Goal: Information Seeking & Learning: Learn about a topic

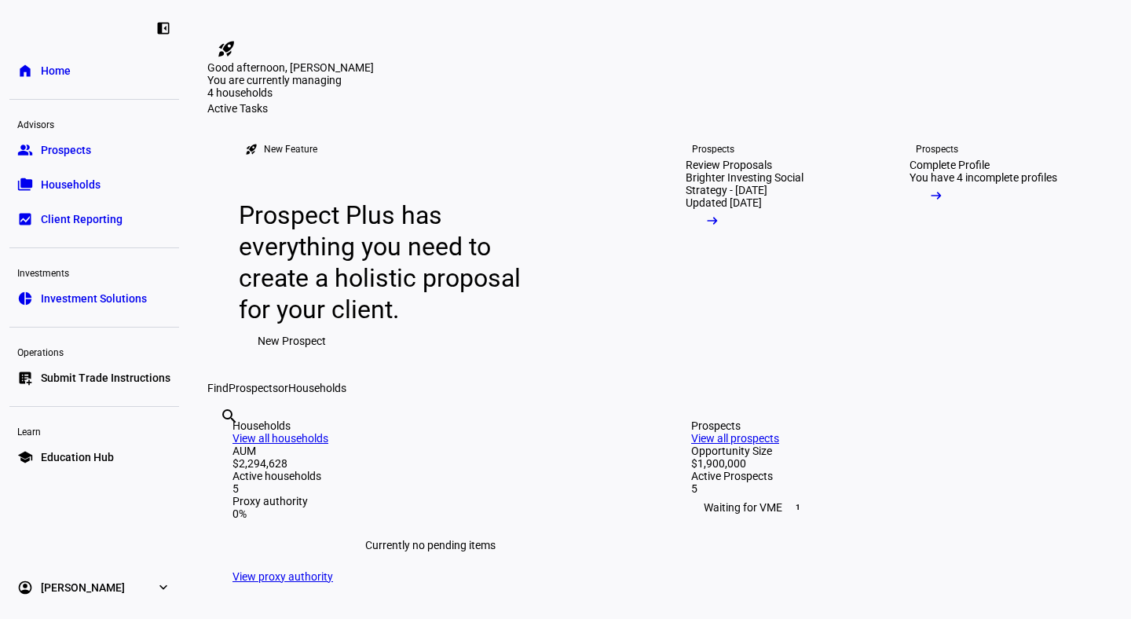
click at [64, 149] on span "Prospects" at bounding box center [66, 150] width 50 height 16
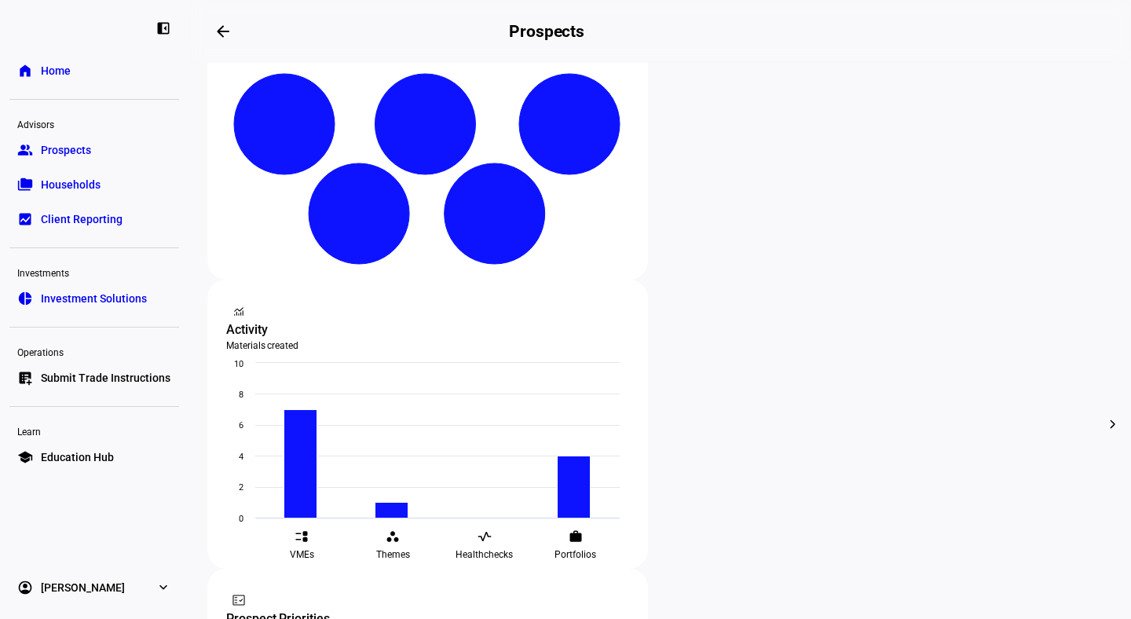
scroll to position [339, 0]
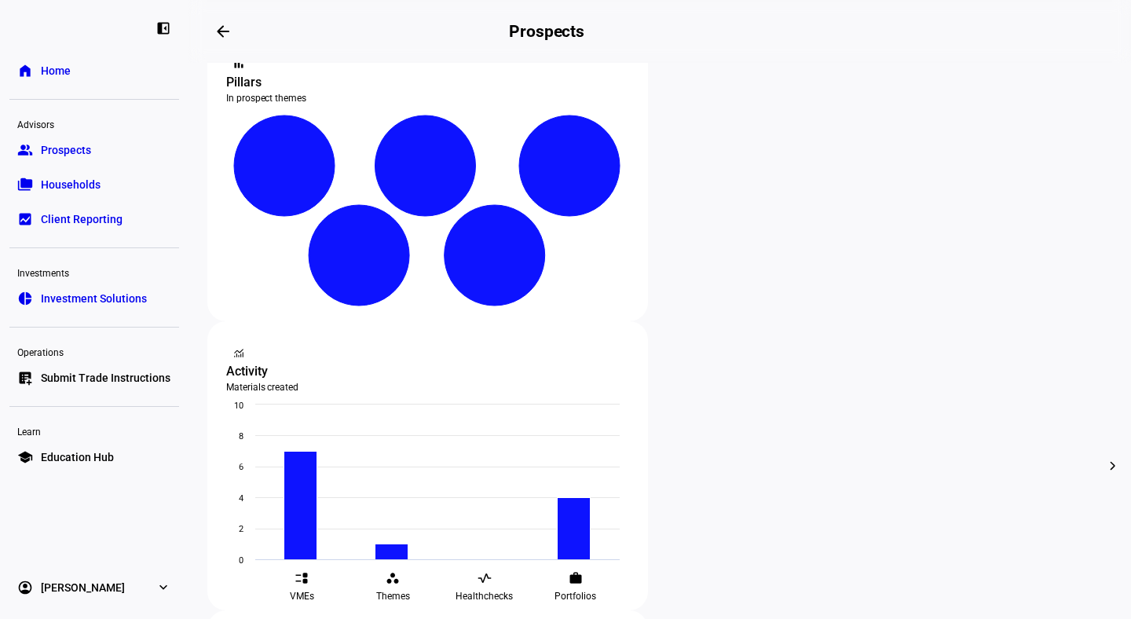
click at [104, 185] on link "folder_copy Households" at bounding box center [94, 184] width 170 height 31
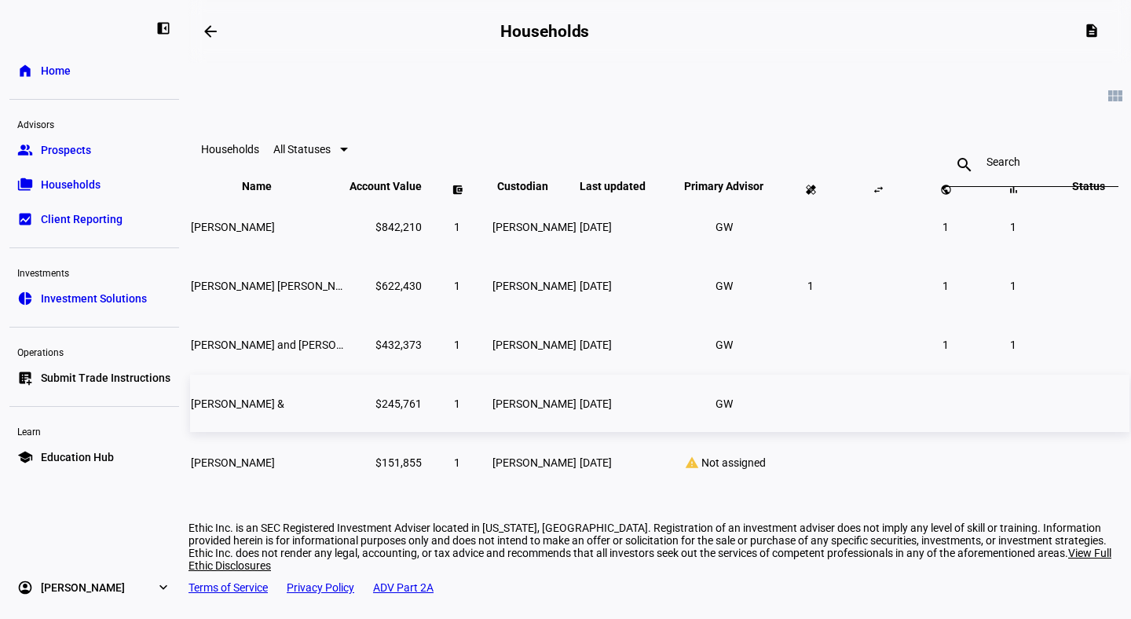
click at [297, 432] on td "[PERSON_NAME] &" at bounding box center [268, 403] width 157 height 57
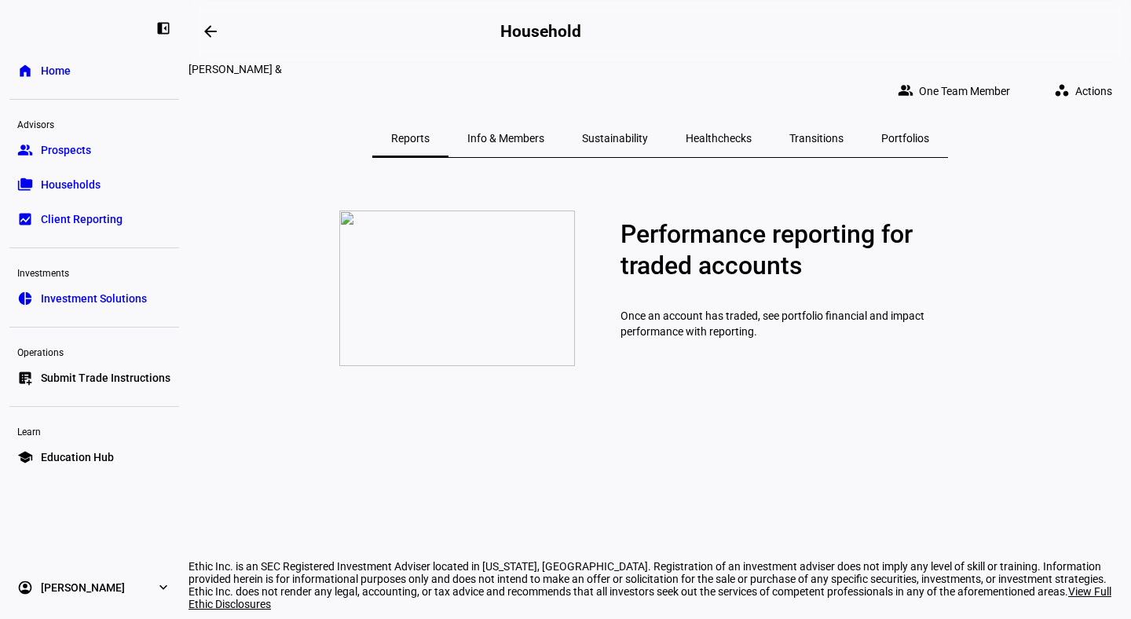
click at [608, 133] on span "Sustainability" at bounding box center [615, 138] width 66 height 11
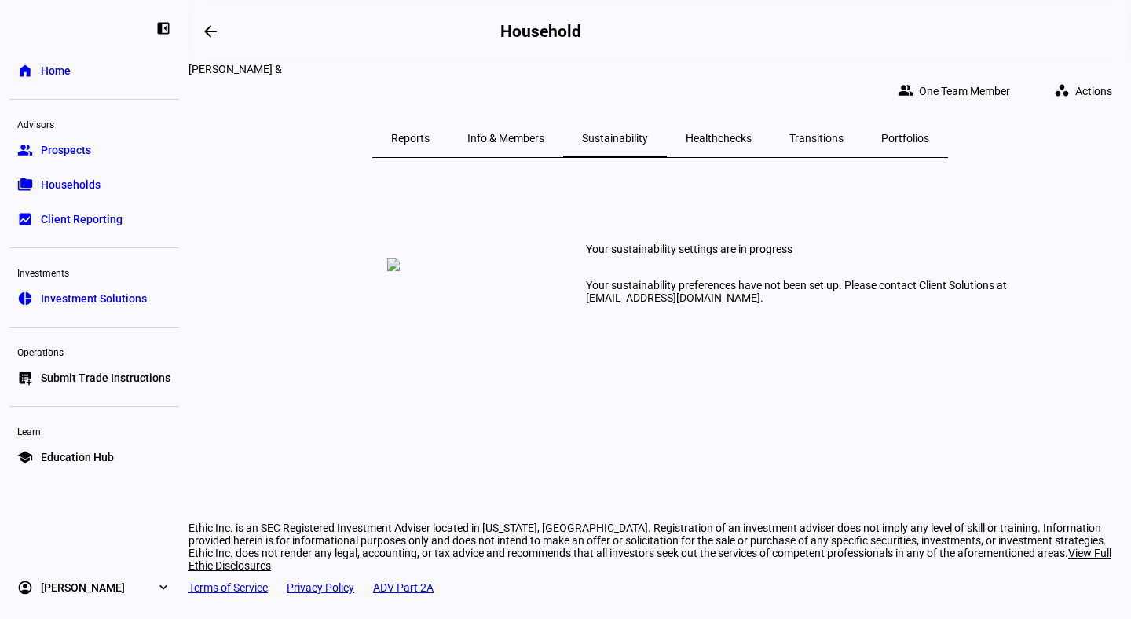
click at [790, 133] on span "Transitions" at bounding box center [817, 138] width 54 height 11
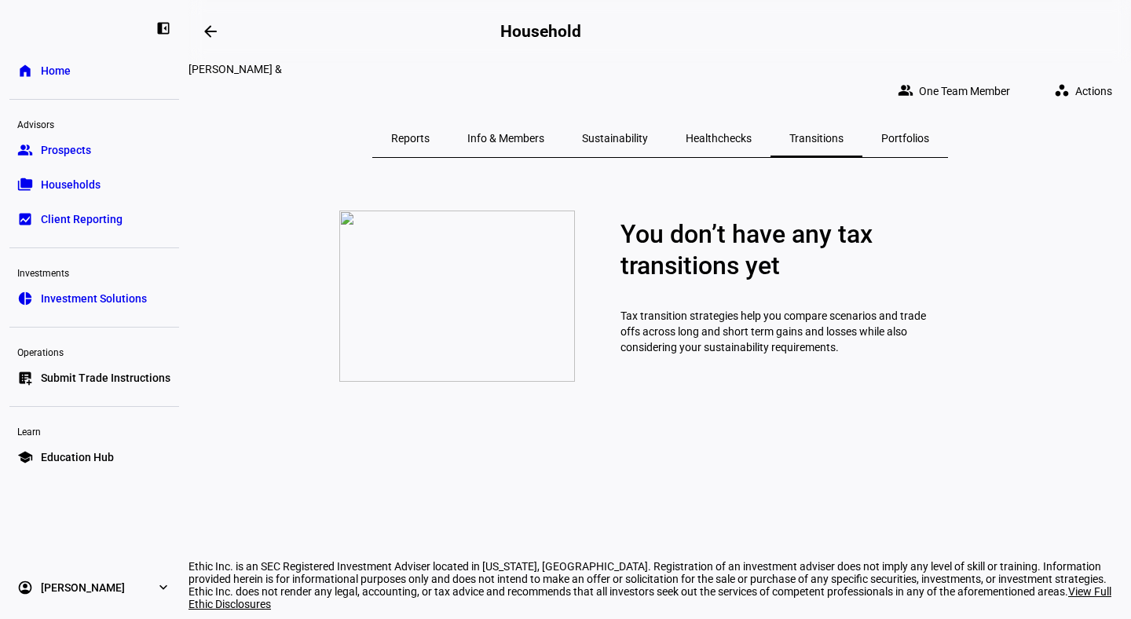
click at [863, 130] on div "Portfolios" at bounding box center [906, 138] width 86 height 38
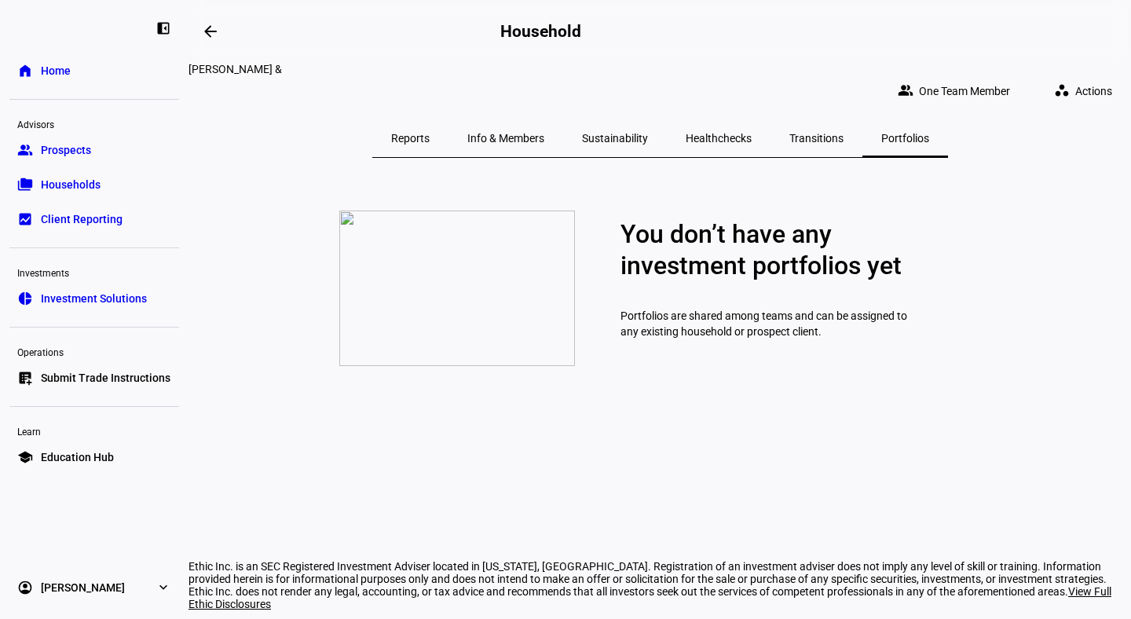
click at [430, 133] on span "Reports" at bounding box center [410, 138] width 38 height 11
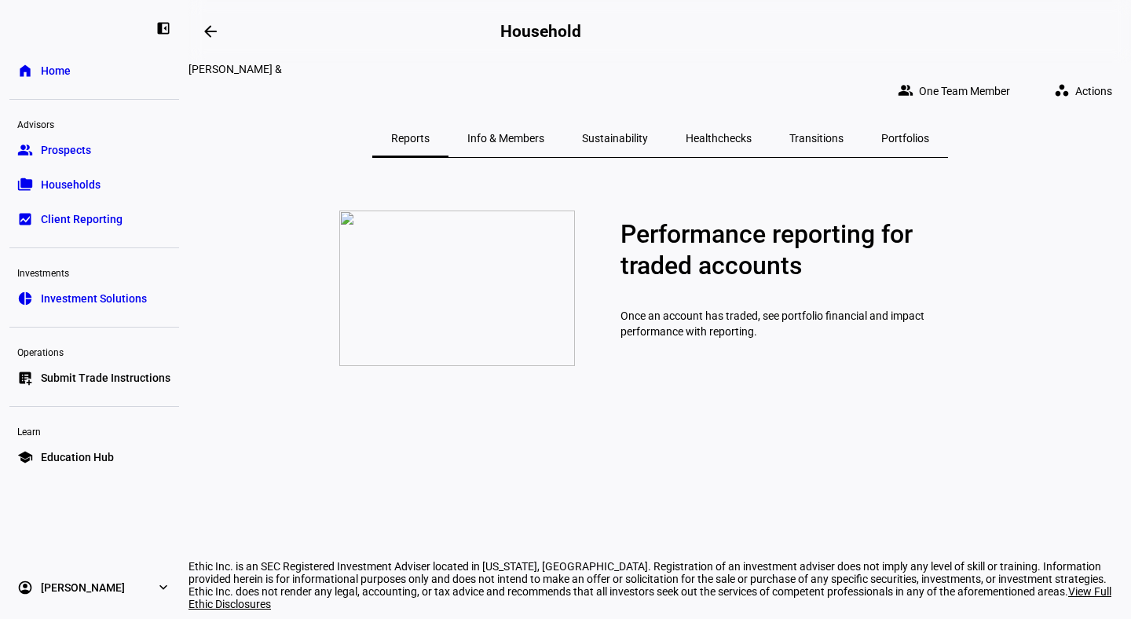
click at [528, 133] on span "Info & Members" at bounding box center [505, 138] width 77 height 11
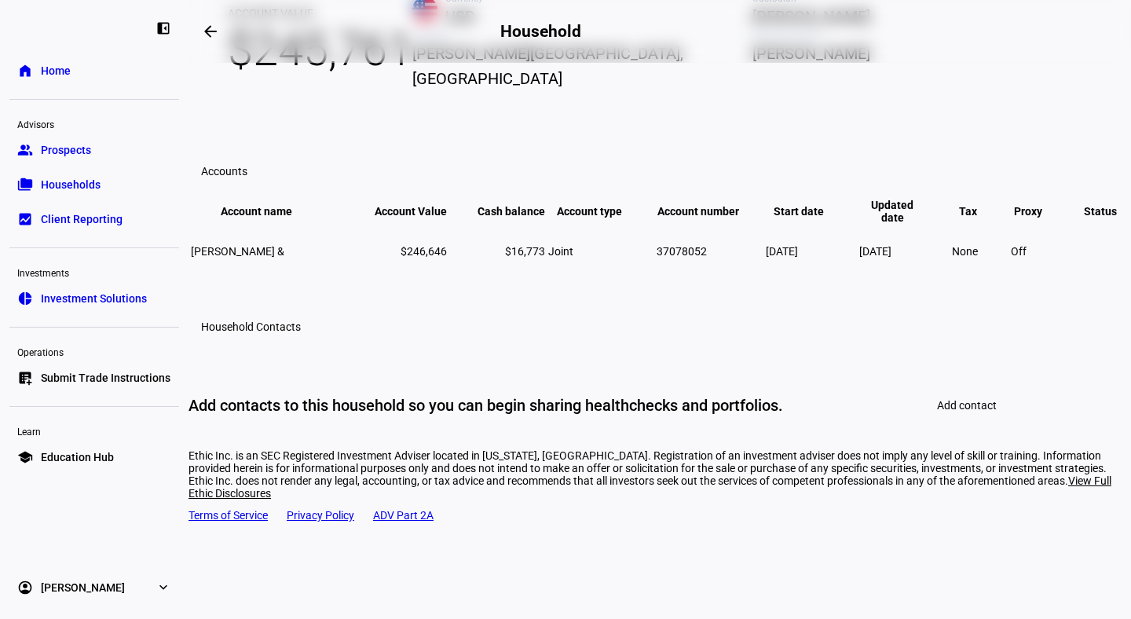
scroll to position [211, 0]
click at [1014, 218] on span "Proxy keyboard_arrow_down keyboard_arrow_up" at bounding box center [1040, 212] width 52 height 13
click at [1047, 222] on mat-icon "keyboard_arrow_up" at bounding box center [1056, 212] width 19 height 19
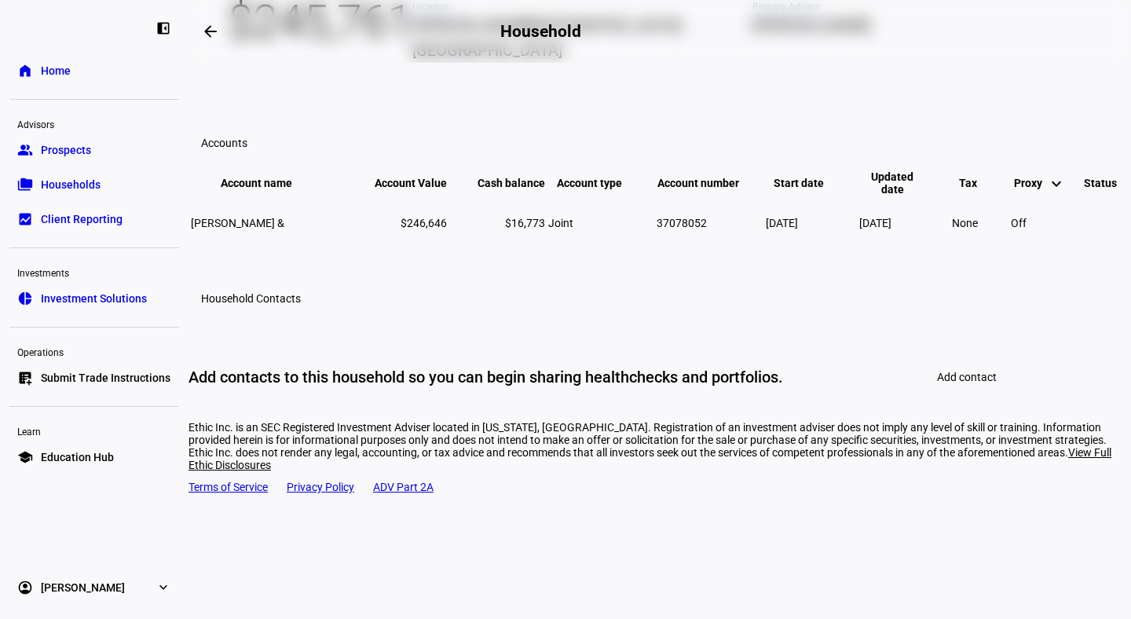
scroll to position [247, 0]
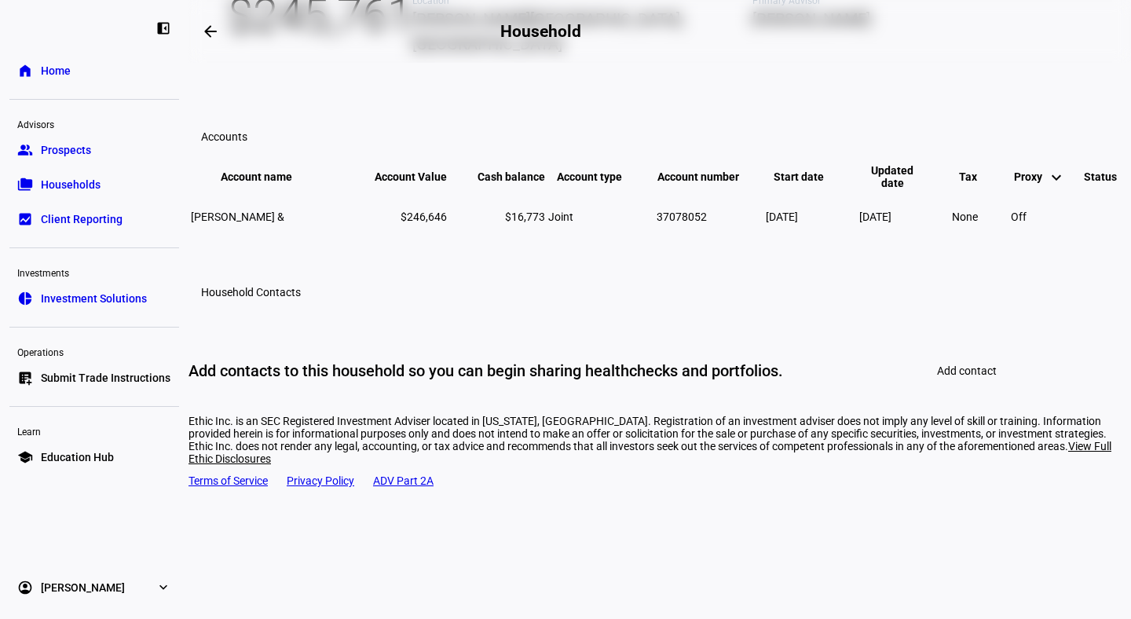
click at [98, 298] on span "Investment Solutions" at bounding box center [94, 299] width 106 height 16
